Goal: Task Accomplishment & Management: Manage account settings

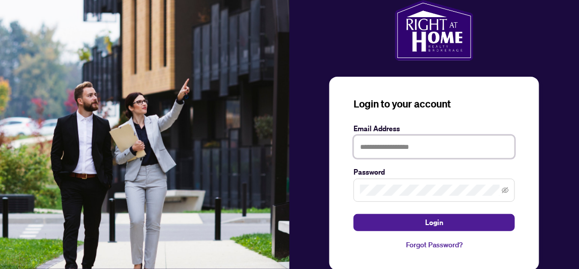
click at [362, 147] on input "text" at bounding box center [433, 146] width 161 height 23
type input "**********"
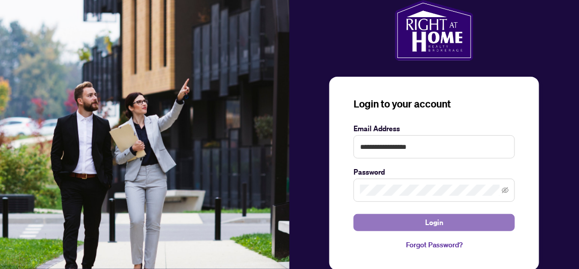
click at [444, 220] on button "Login" at bounding box center [433, 222] width 161 height 17
click at [448, 219] on button "Login" at bounding box center [433, 222] width 161 height 17
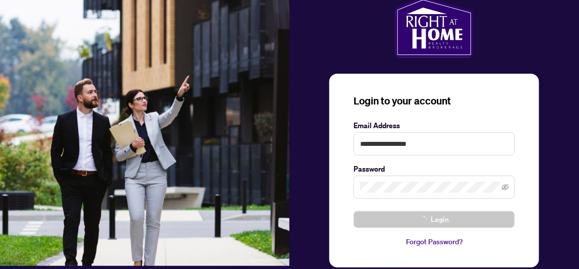
scroll to position [23, 0]
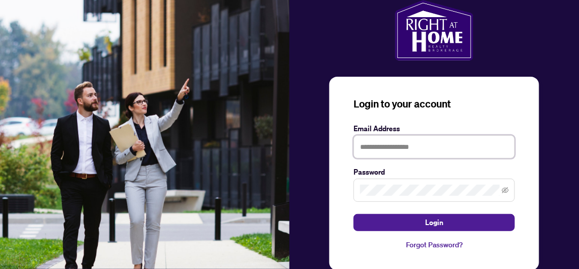
click at [430, 145] on input "text" at bounding box center [433, 146] width 161 height 23
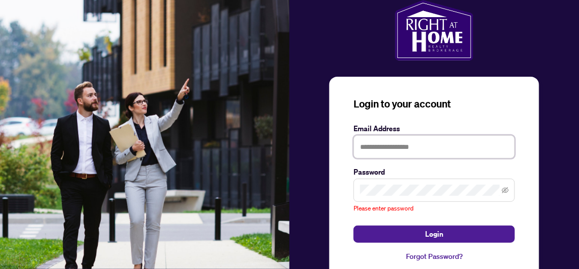
type input "**********"
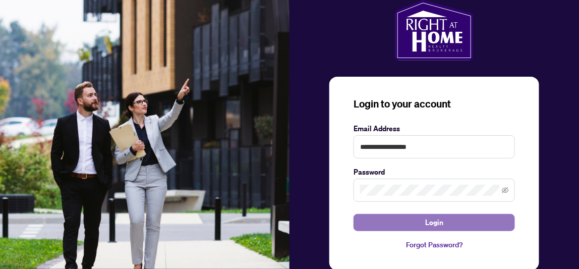
click at [447, 216] on button "Login" at bounding box center [433, 222] width 161 height 17
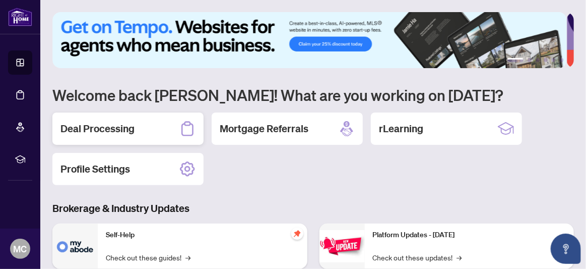
click at [105, 128] on h2 "Deal Processing" at bounding box center [97, 128] width 74 height 14
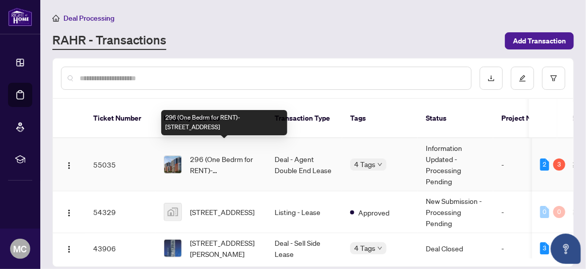
click at [237, 155] on span "296 (One Bedrm for RENT)-258B Sunview St, Waterloo, Ontario N2L 0H7, Canada" at bounding box center [224, 164] width 69 height 22
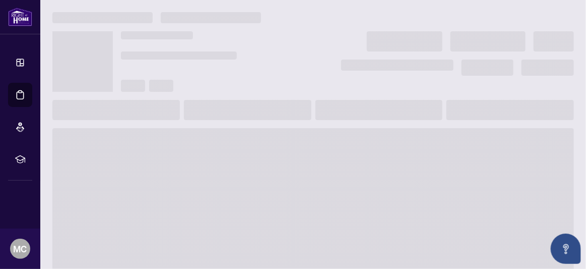
click at [237, 155] on span at bounding box center [313, 208] width 522 height 161
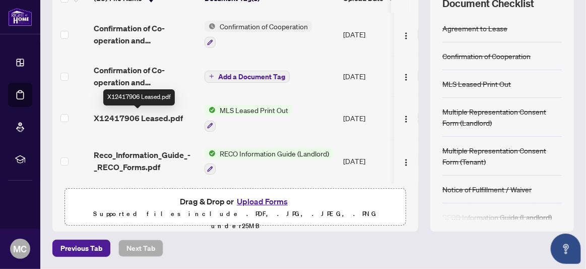
scroll to position [24, 0]
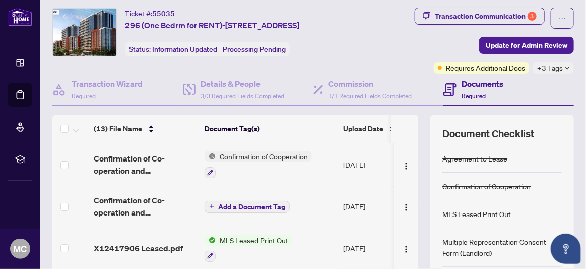
click at [482, 90] on h4 "Documents" at bounding box center [483, 84] width 42 height 12
click at [453, 101] on div "Documents Required" at bounding box center [474, 90] width 60 height 24
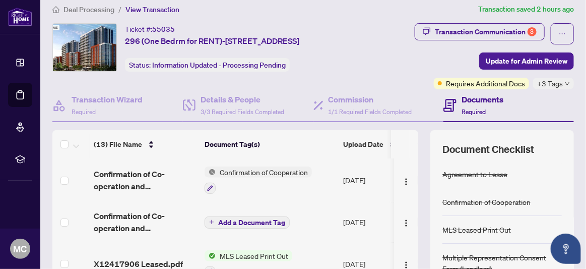
scroll to position [0, 0]
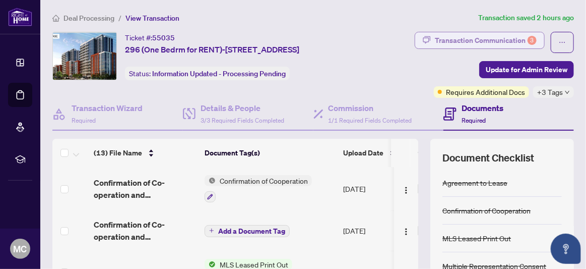
click at [502, 38] on div "Transaction Communication 3" at bounding box center [486, 40] width 102 height 16
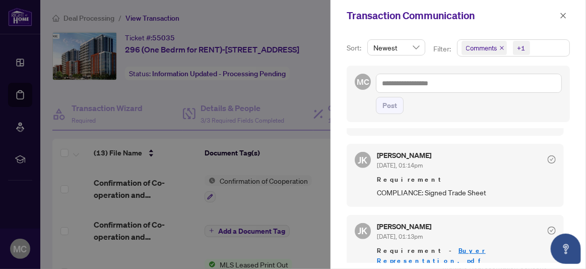
click at [8, 185] on div at bounding box center [293, 134] width 586 height 269
